Goal: Complete application form

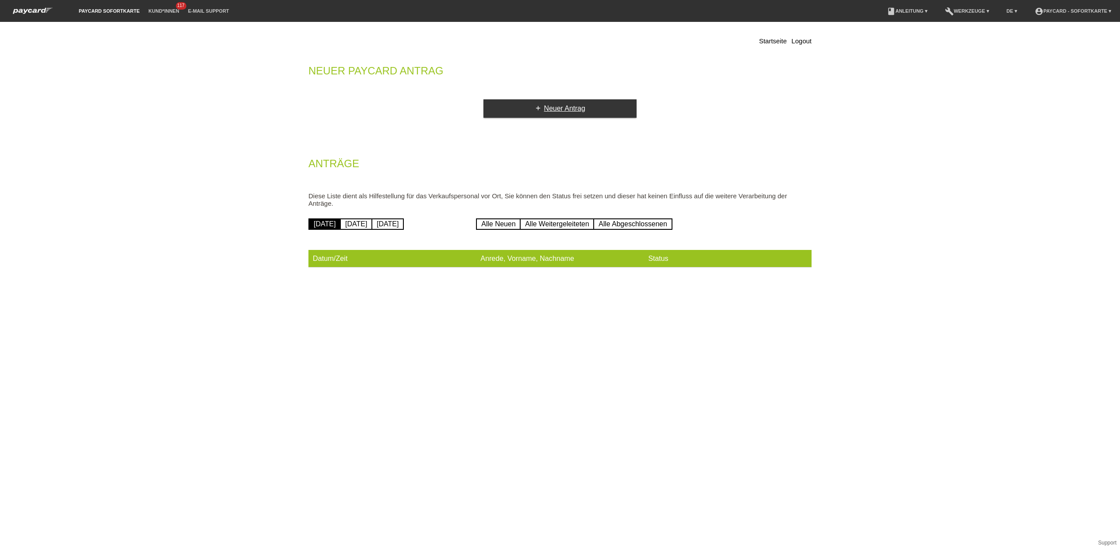
click at [530, 108] on link "add Neuer Antrag" at bounding box center [559, 108] width 153 height 18
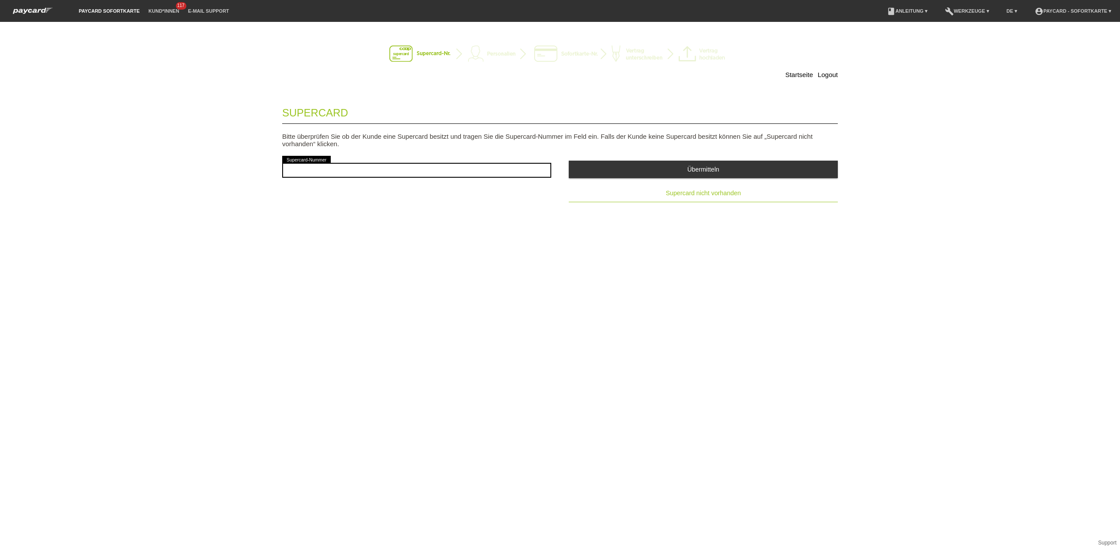
click at [653, 199] on button "Supercard nicht vorhanden" at bounding box center [703, 194] width 269 height 18
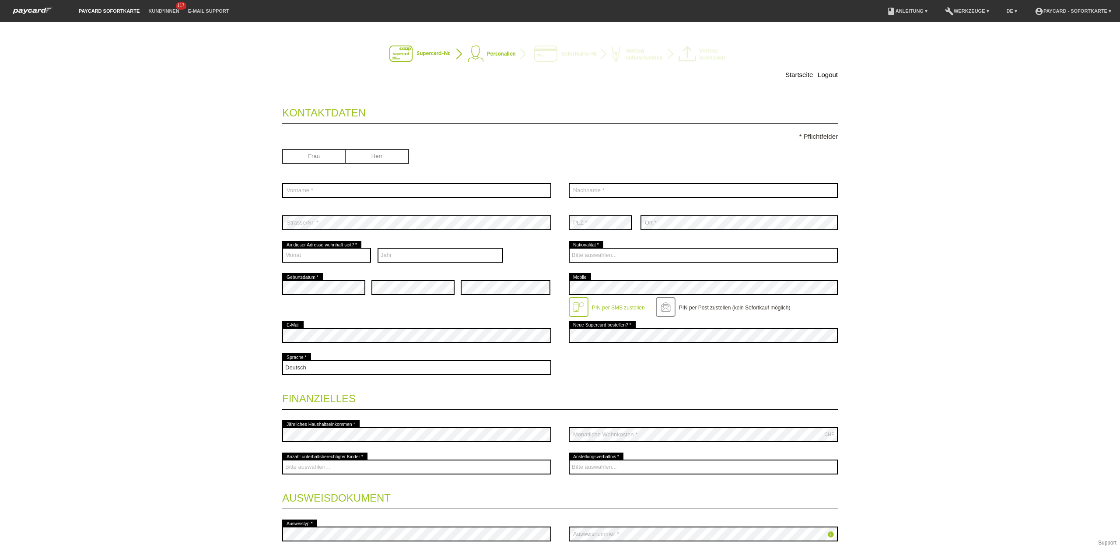
click at [319, 161] on input "radio" at bounding box center [313, 155] width 63 height 13
radio input "true"
click at [415, 191] on input "text" at bounding box center [416, 190] width 269 height 15
type input "Zehnder"
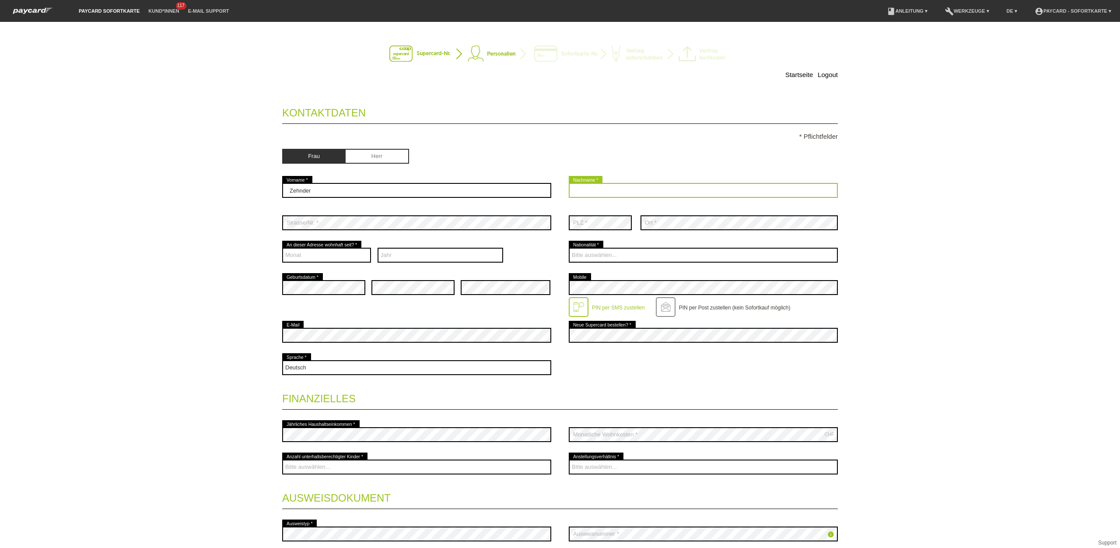
click at [627, 191] on input "text" at bounding box center [703, 190] width 269 height 15
type input "[PERSON_NAME]"
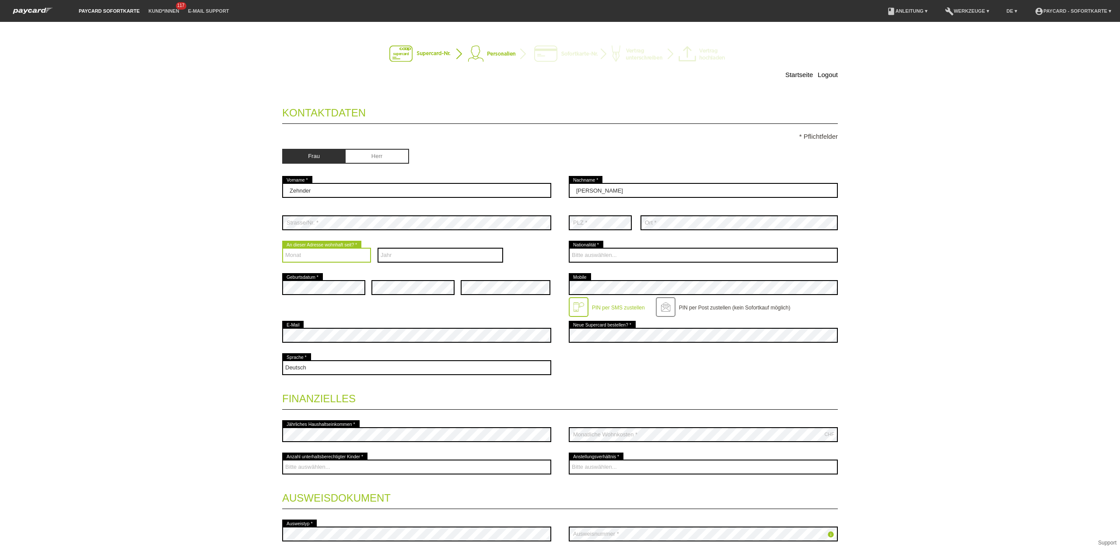
click at [316, 254] on select "Monat 01 02 03 04 05 06 07 08 09 10 11 12" at bounding box center [326, 255] width 89 height 15
click at [250, 353] on div "Startseite Logout Kontaktdaten * Pflichtfelder Frau [PERSON_NAME] 01" at bounding box center [560, 285] width 1120 height 526
click at [326, 257] on select "Monat 01 02 03 04 05 06 07 08 09 10 11 12" at bounding box center [326, 255] width 89 height 15
click at [282, 249] on select "Monat 01 02 03 04 05 06 07 08 09 10 11 12" at bounding box center [326, 255] width 89 height 15
click at [355, 262] on select "Monat 01 02 03 04 05 06 07 08 09 10 11 12" at bounding box center [326, 255] width 89 height 15
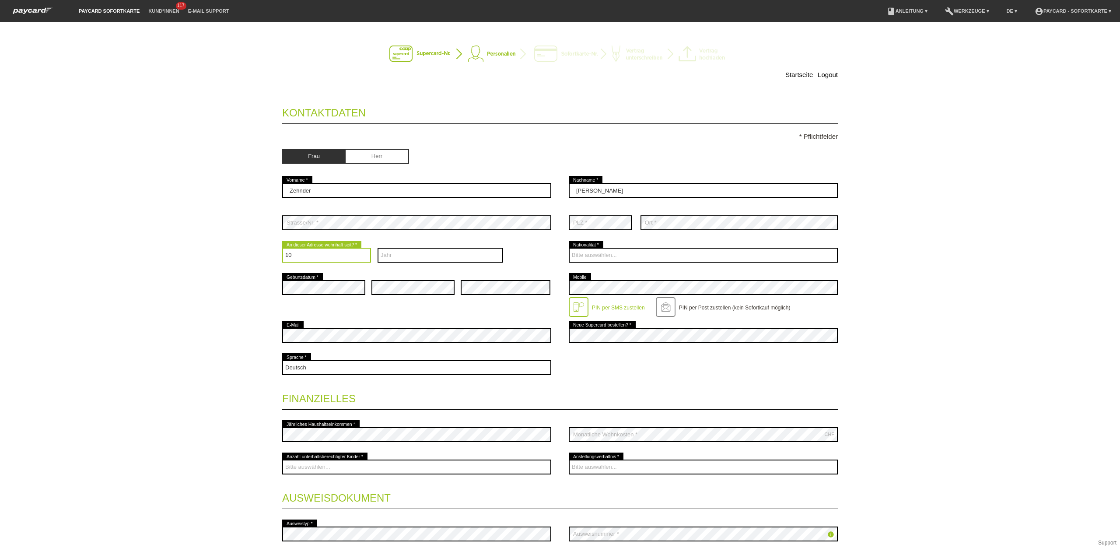
select select "04"
click at [282, 249] on select "Monat 01 02 03 04 05 06 07 08 09 10 11 12" at bounding box center [326, 255] width 89 height 15
click at [436, 252] on select "Jahr 2025 2024 2023 2022 2021 2020 2019 2018 2017 2016" at bounding box center [441, 255] width 126 height 15
select select "2005"
click at [378, 249] on select "Jahr 2025 2024 2023 2022 2021 2020 2019 2018 2017 2016" at bounding box center [441, 255] width 126 height 15
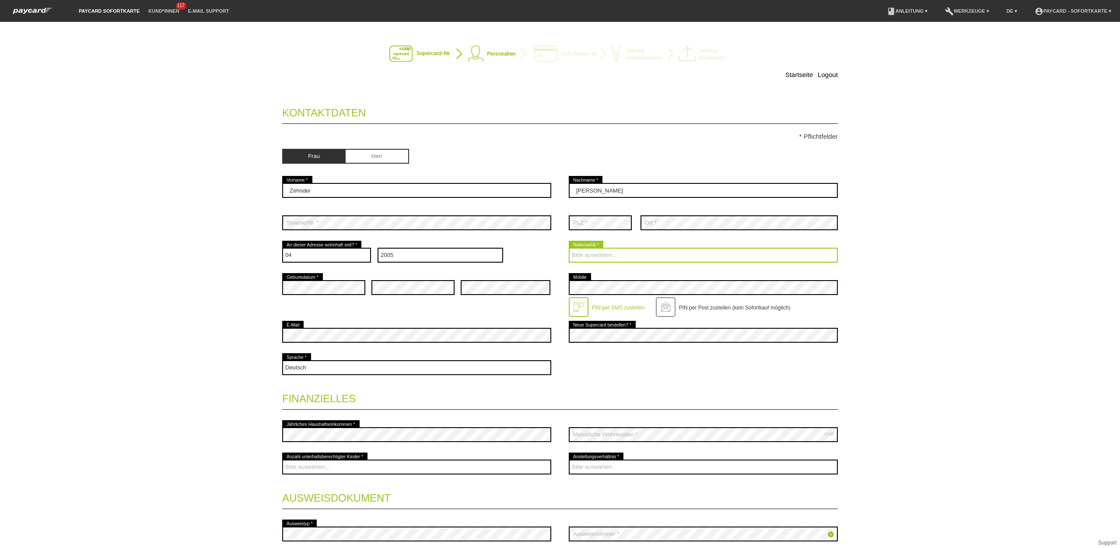
click at [680, 249] on select "Bitte auswählen... [GEOGRAPHIC_DATA] [GEOGRAPHIC_DATA] [GEOGRAPHIC_DATA] [GEOGR…" at bounding box center [703, 255] width 269 height 15
select select "CH"
click at [569, 249] on select "Bitte auswählen... [GEOGRAPHIC_DATA] [GEOGRAPHIC_DATA] [GEOGRAPHIC_DATA] [GEOGR…" at bounding box center [703, 255] width 269 height 15
drag, startPoint x: 413, startPoint y: 303, endPoint x: 397, endPoint y: 297, distance: 17.2
click at [402, 300] on div "error" at bounding box center [412, 287] width 83 height 32
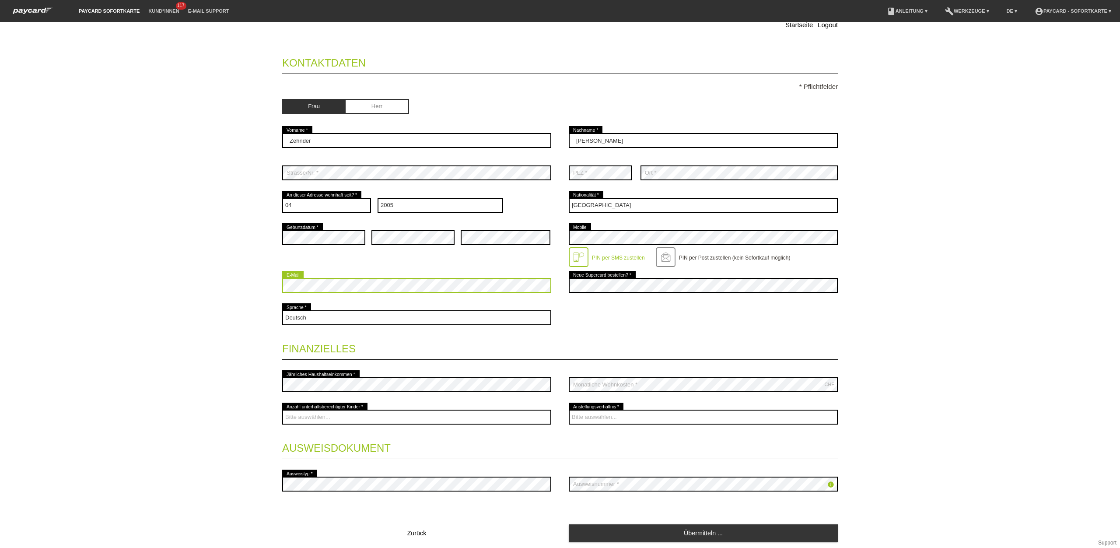
scroll to position [56, 0]
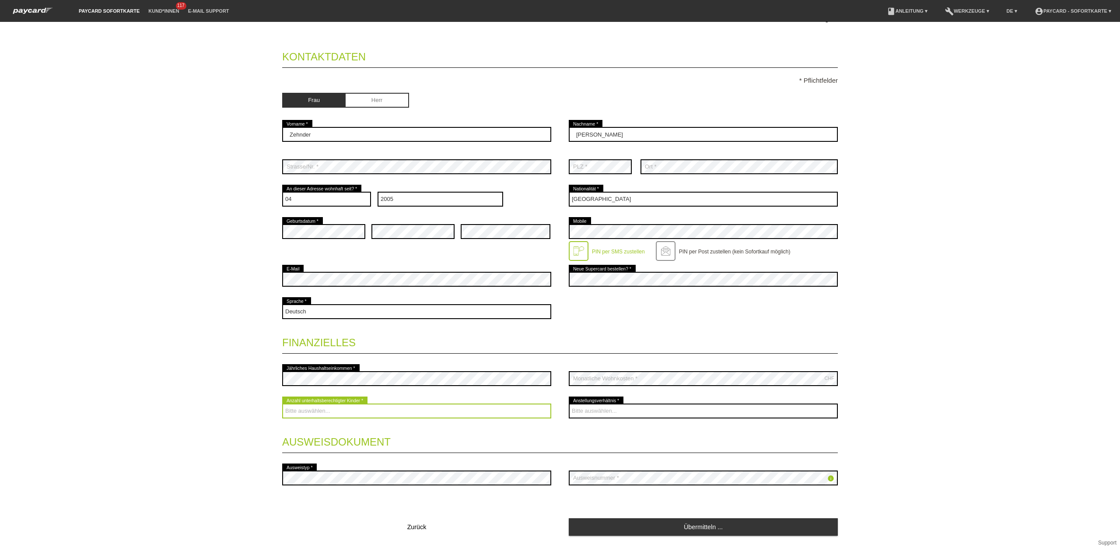
click at [439, 418] on select "Bitte auswählen... 0 1 2 3 4 5 6 7 8 9" at bounding box center [416, 410] width 269 height 15
select select "0"
click at [282, 405] on select "Bitte auswählen... 0 1 2 3 4 5 6 7 8 9" at bounding box center [416, 410] width 269 height 15
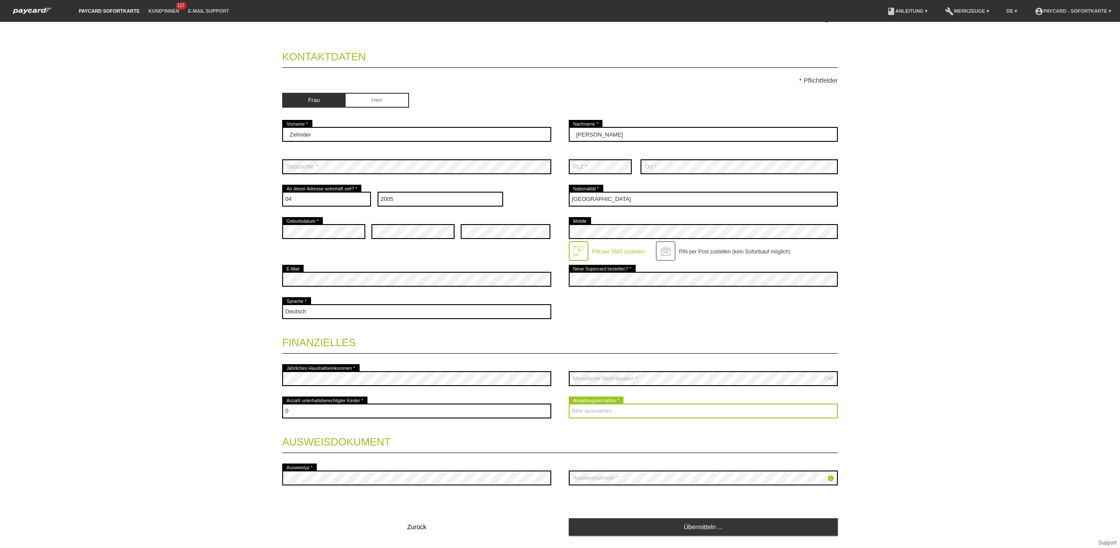
click at [610, 416] on select "Bitte auswählen... Unbefristet Befristet Lehrling/Student Pensioniert Nicht arb…" at bounding box center [703, 410] width 269 height 15
select select "UNLIMITED"
click at [569, 405] on select "Bitte auswählen... Unbefristet Befristet Lehrling/Student Pensioniert Nicht arb…" at bounding box center [703, 410] width 269 height 15
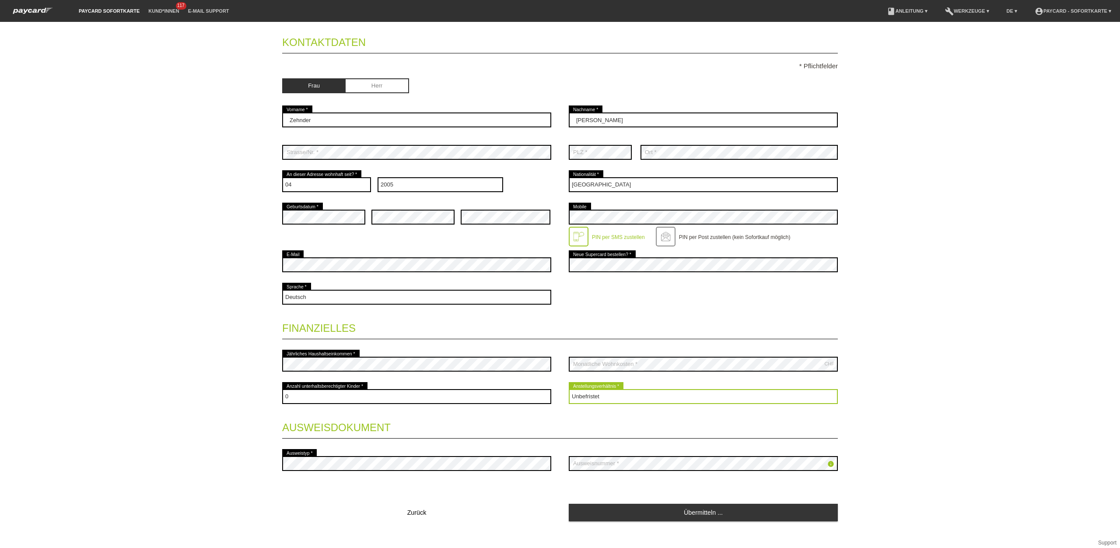
scroll to position [81, 0]
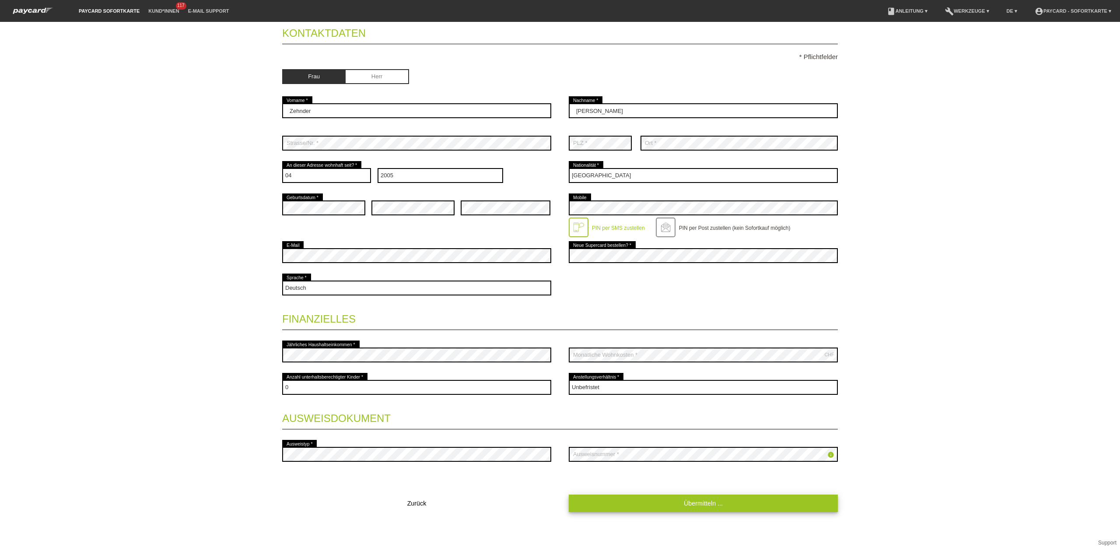
click at [662, 501] on link "Übermitteln ..." at bounding box center [703, 502] width 269 height 17
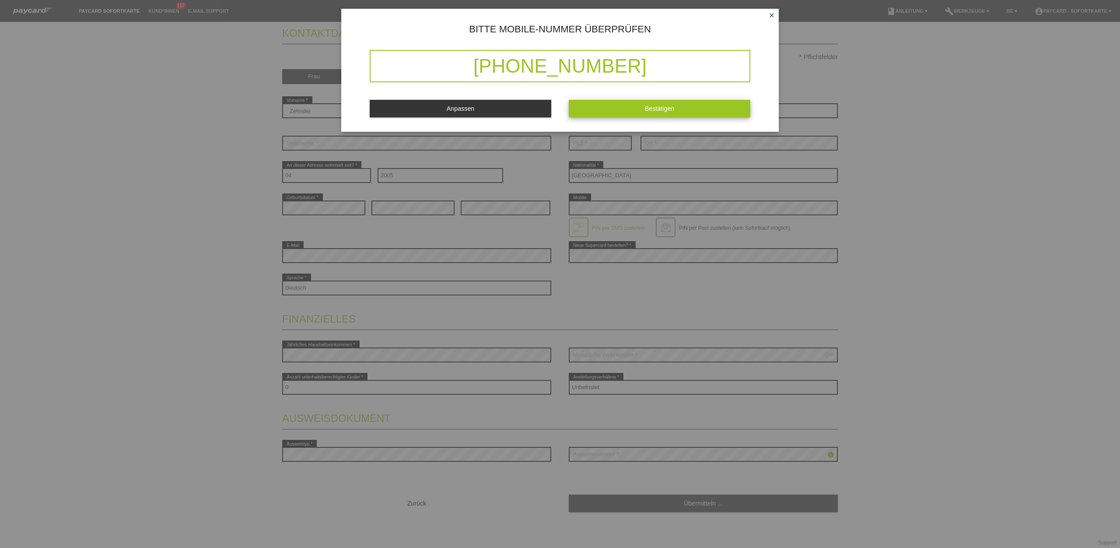
click at [625, 109] on button "Bestätigen" at bounding box center [660, 108] width 182 height 17
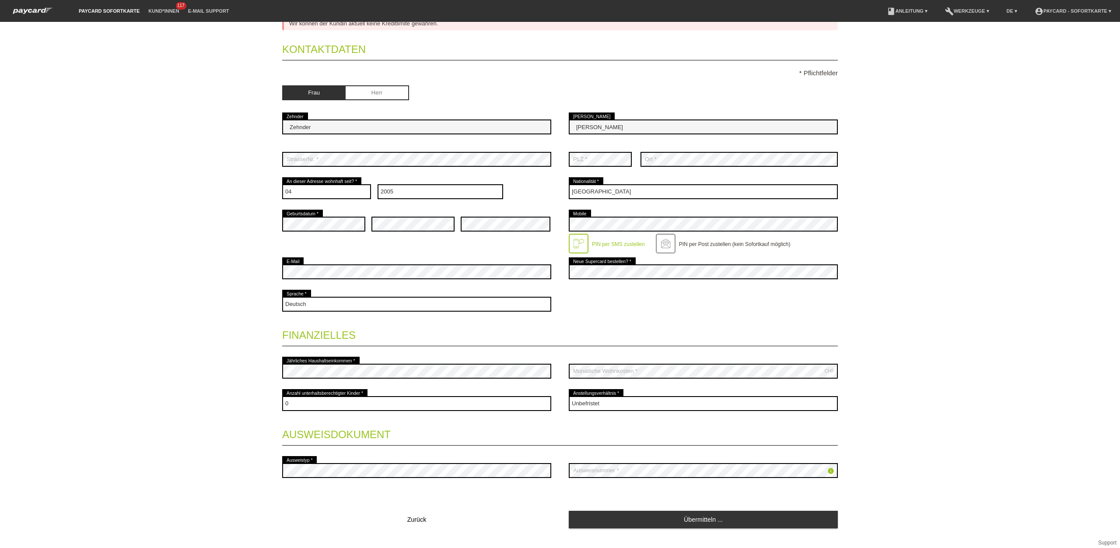
scroll to position [0, 0]
